Goal: Task Accomplishment & Management: Use online tool/utility

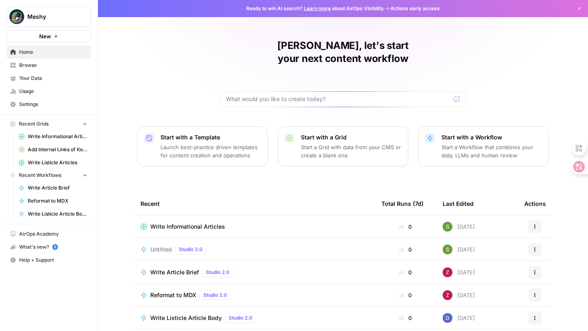
click at [233, 223] on div "Write Informational Articles" at bounding box center [254, 227] width 228 height 8
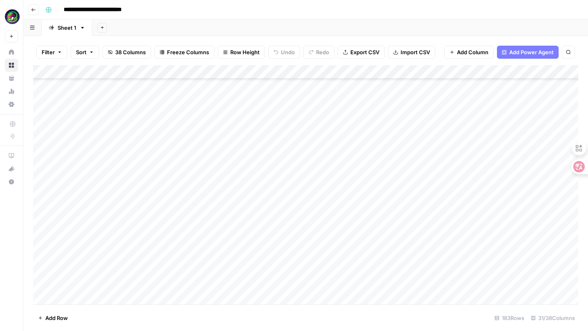
scroll to position [2326, 0]
click at [80, 293] on div "Add Column" at bounding box center [305, 184] width 545 height 239
click at [87, 281] on div "Add Column" at bounding box center [305, 184] width 545 height 239
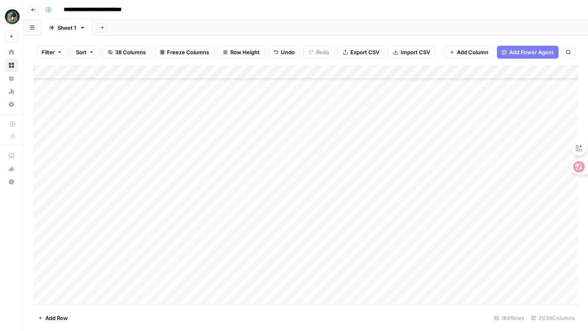
click at [80, 282] on div "Add Column" at bounding box center [305, 184] width 545 height 239
click at [80, 282] on body "**********" at bounding box center [294, 165] width 588 height 331
